Goal: Find contact information: Find contact information

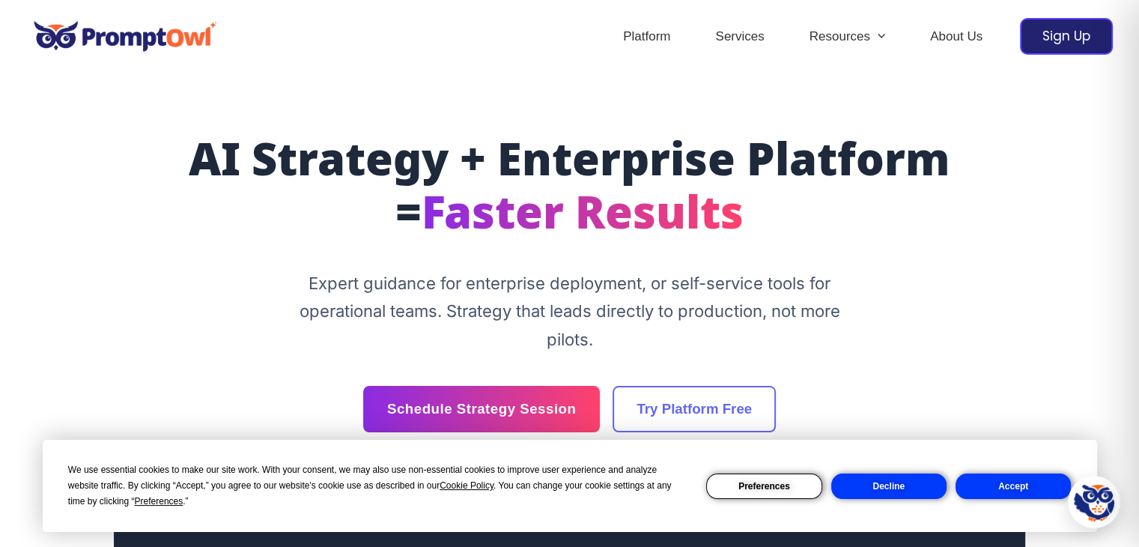
click at [887, 503] on div "We use essential cookies to make our site work. With your consent, we may also …" at bounding box center [569, 485] width 1003 height 47
click at [905, 491] on button "Decline" at bounding box center [888, 485] width 115 height 25
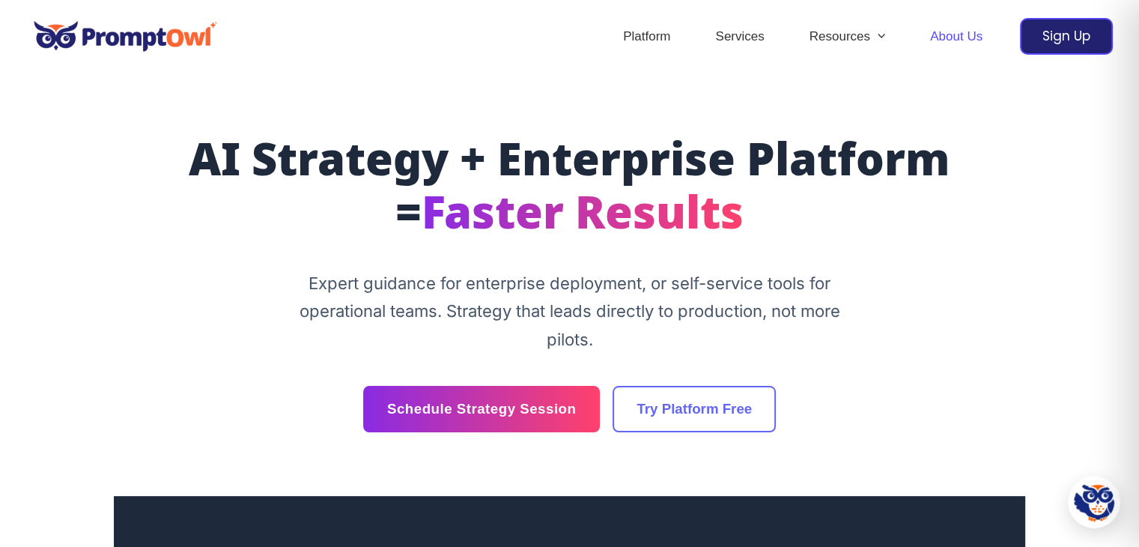
click at [940, 30] on link "About Us" at bounding box center [956, 36] width 97 height 52
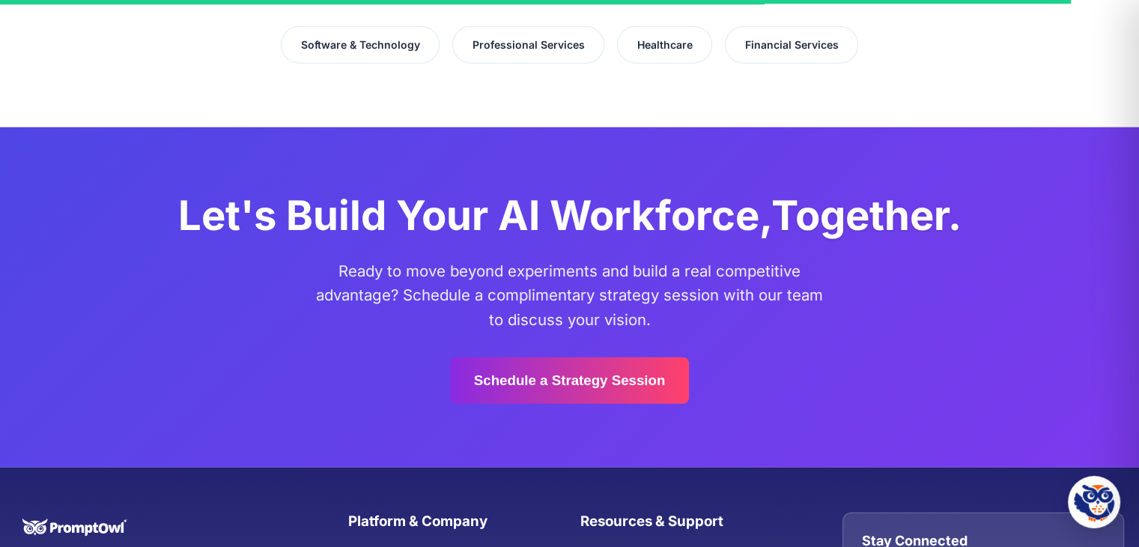
scroll to position [4198, 0]
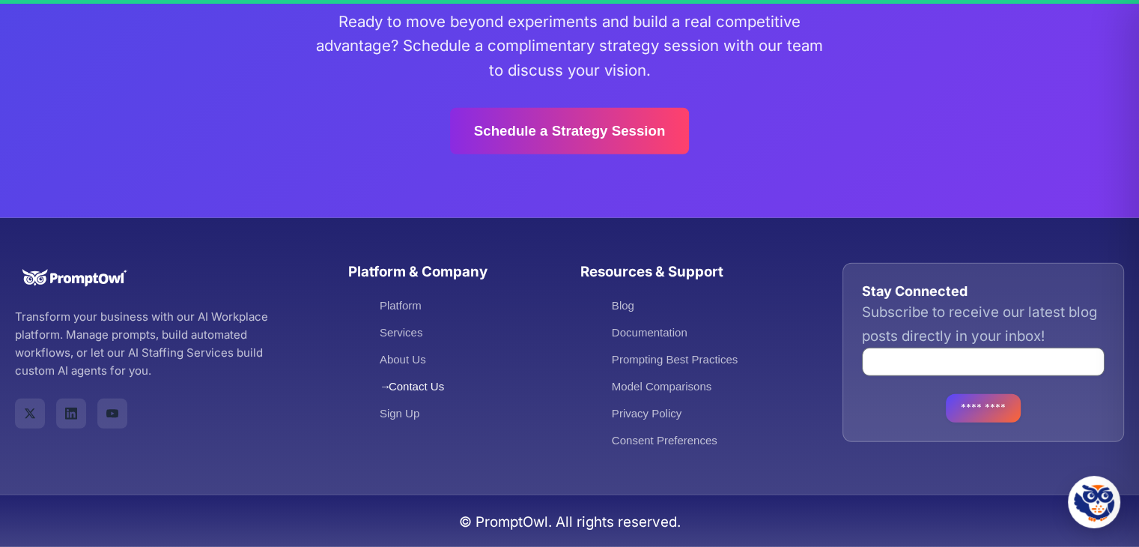
click at [431, 387] on link "Contact Us" at bounding box center [412, 386] width 64 height 13
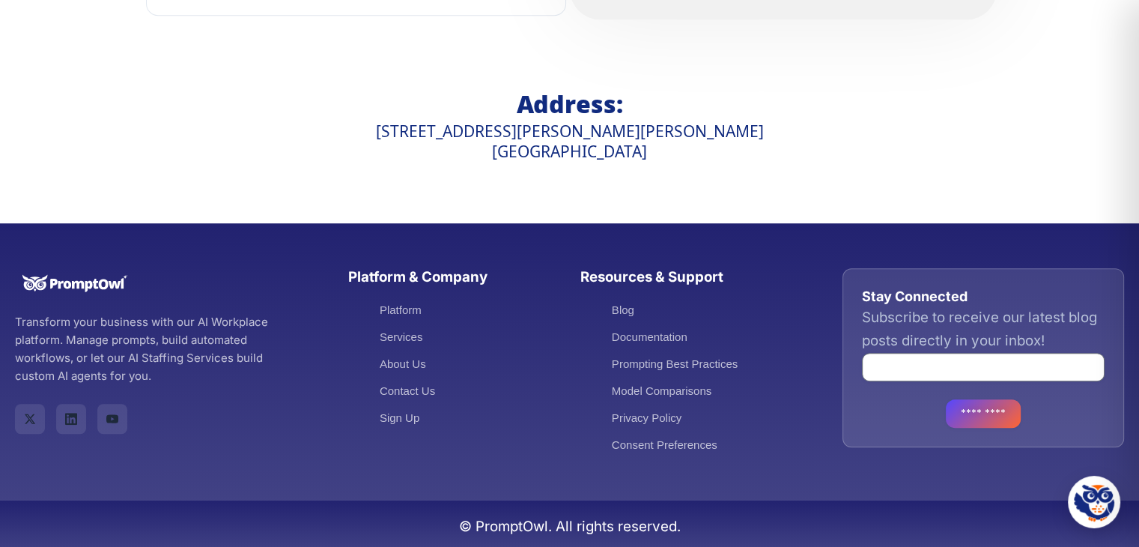
scroll to position [980, 0]
